Goal: Find specific page/section: Find specific page/section

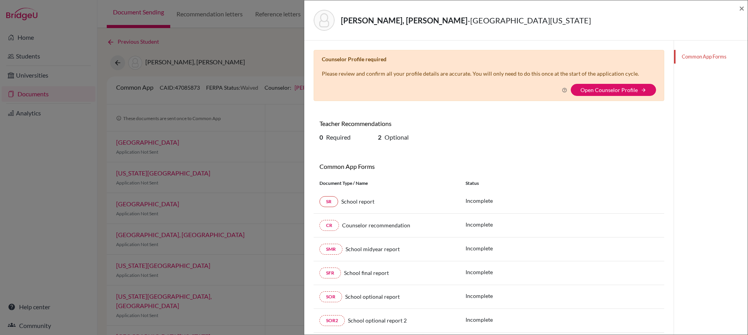
scroll to position [39, 0]
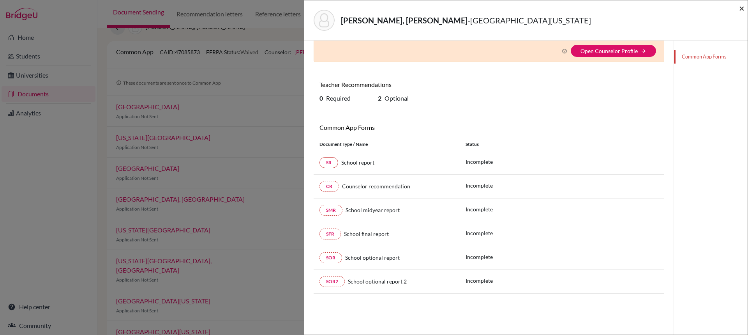
click at [742, 4] on span "×" at bounding box center [741, 7] width 5 height 11
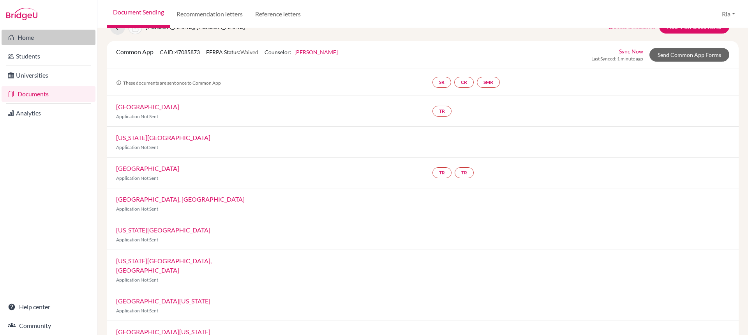
click at [33, 35] on link "Home" at bounding box center [49, 38] width 94 height 16
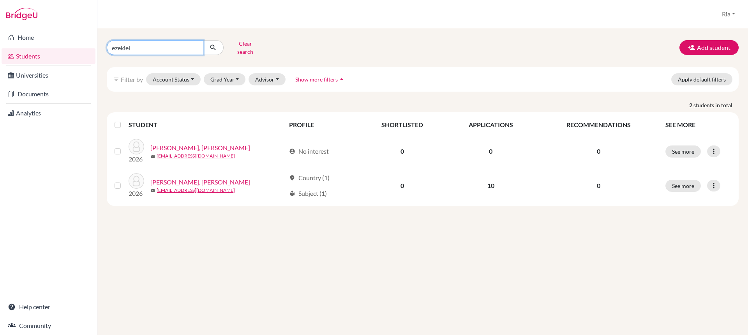
click at [141, 46] on input "ezekiel" at bounding box center [155, 47] width 97 height 15
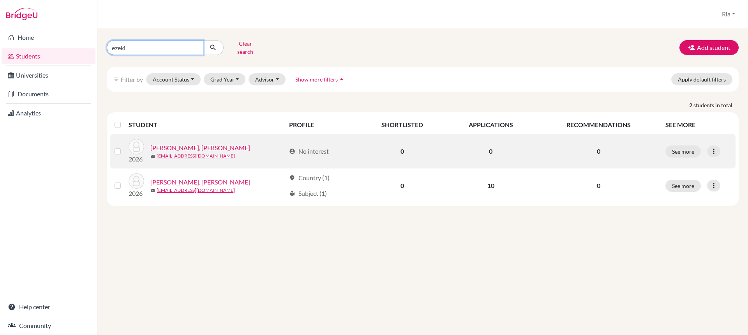
type input "ezeki"
click at [187, 143] on link "[PERSON_NAME], [PERSON_NAME]" at bounding box center [200, 147] width 100 height 9
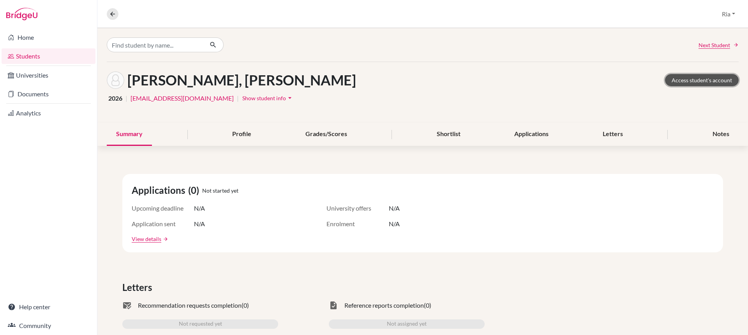
click at [691, 81] on link "Access student's account" at bounding box center [702, 80] width 74 height 12
